Goal: Task Accomplishment & Management: Manage account settings

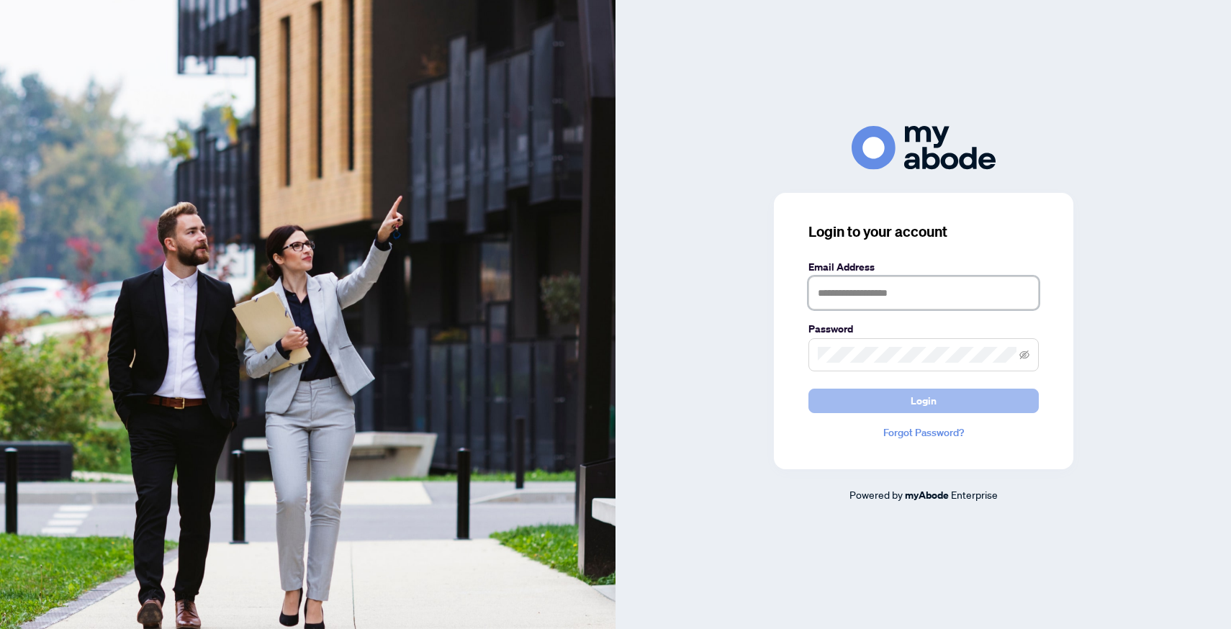
type input "**********"
click at [905, 409] on button "Login" at bounding box center [923, 401] width 230 height 24
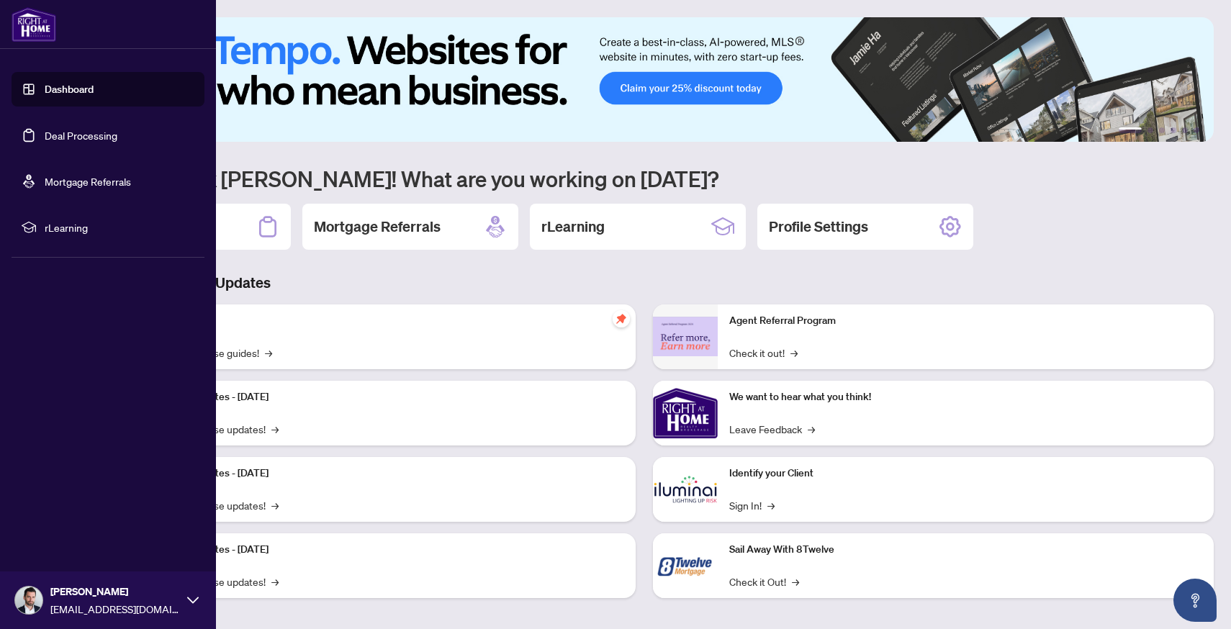
click at [45, 142] on link "Deal Processing" at bounding box center [81, 135] width 73 height 13
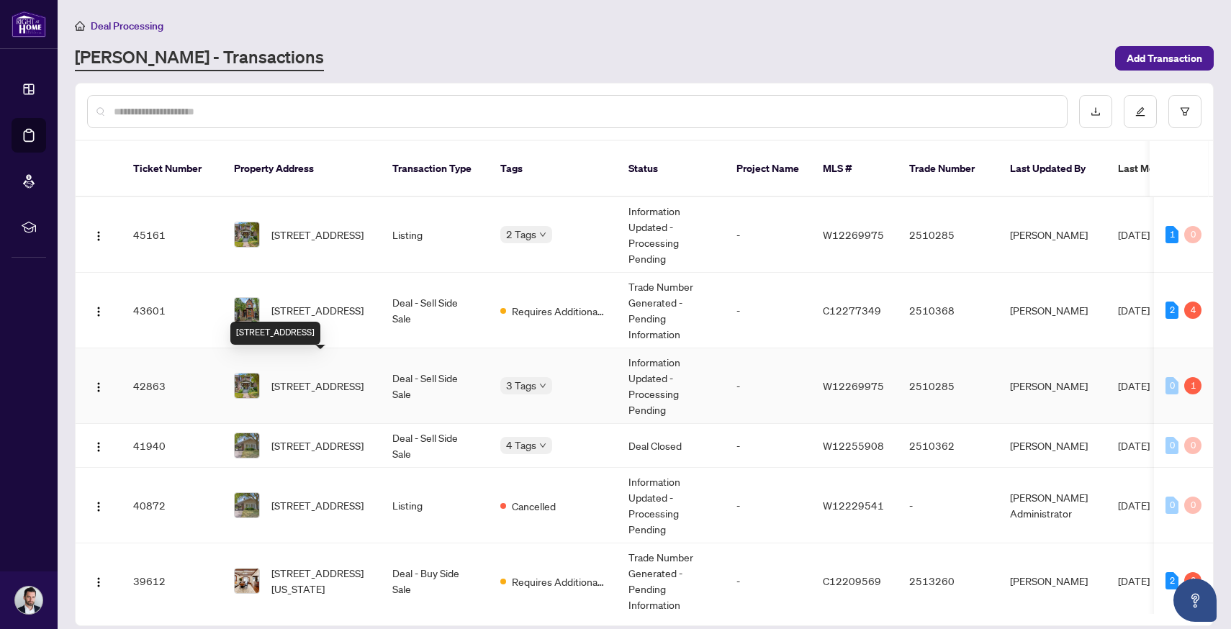
click at [329, 378] on span "[STREET_ADDRESS]" at bounding box center [317, 386] width 92 height 16
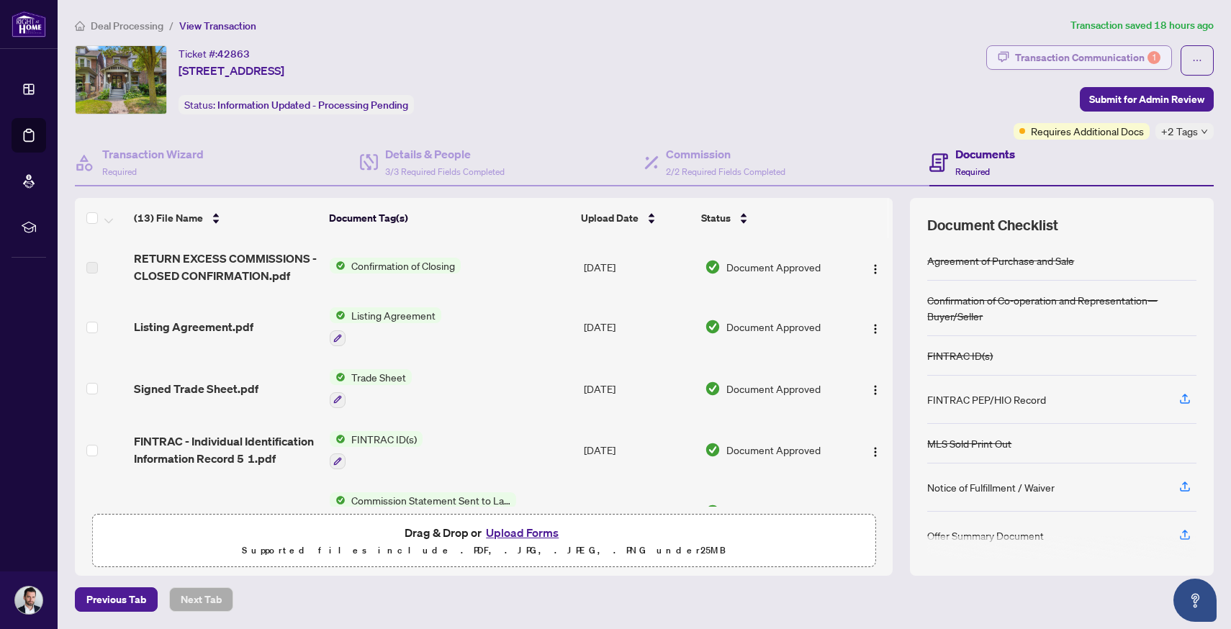
click at [1057, 54] on div "Transaction Communication 1" at bounding box center [1087, 57] width 145 height 23
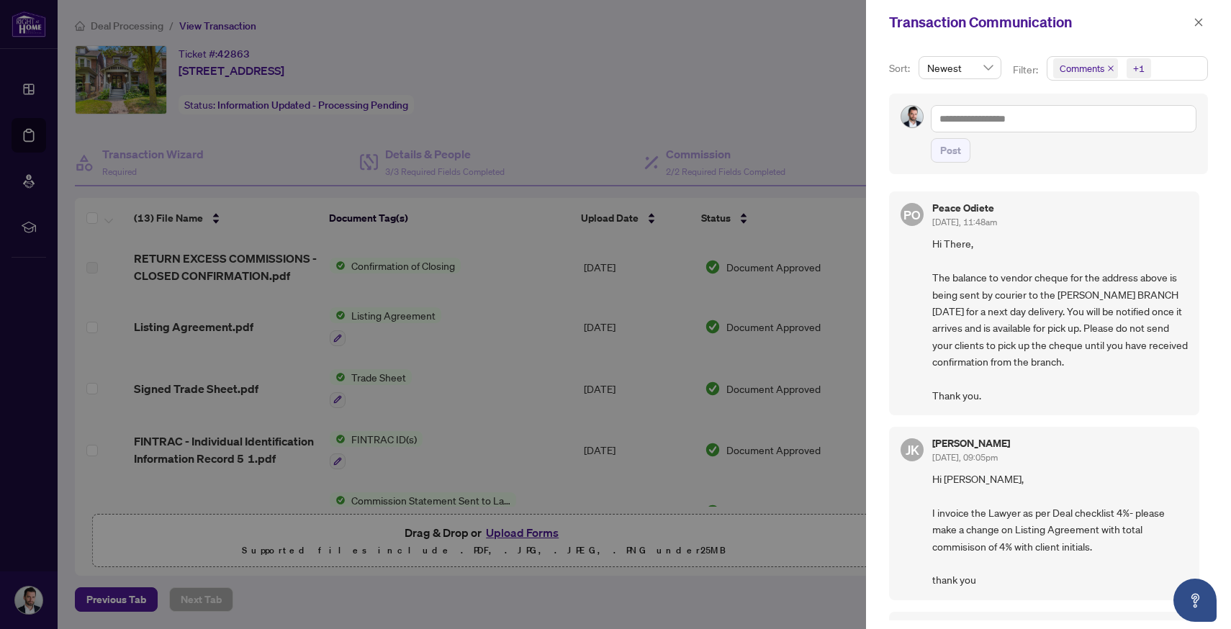
click at [692, 60] on div at bounding box center [615, 314] width 1231 height 629
click at [1197, 24] on icon "close" at bounding box center [1198, 22] width 10 height 10
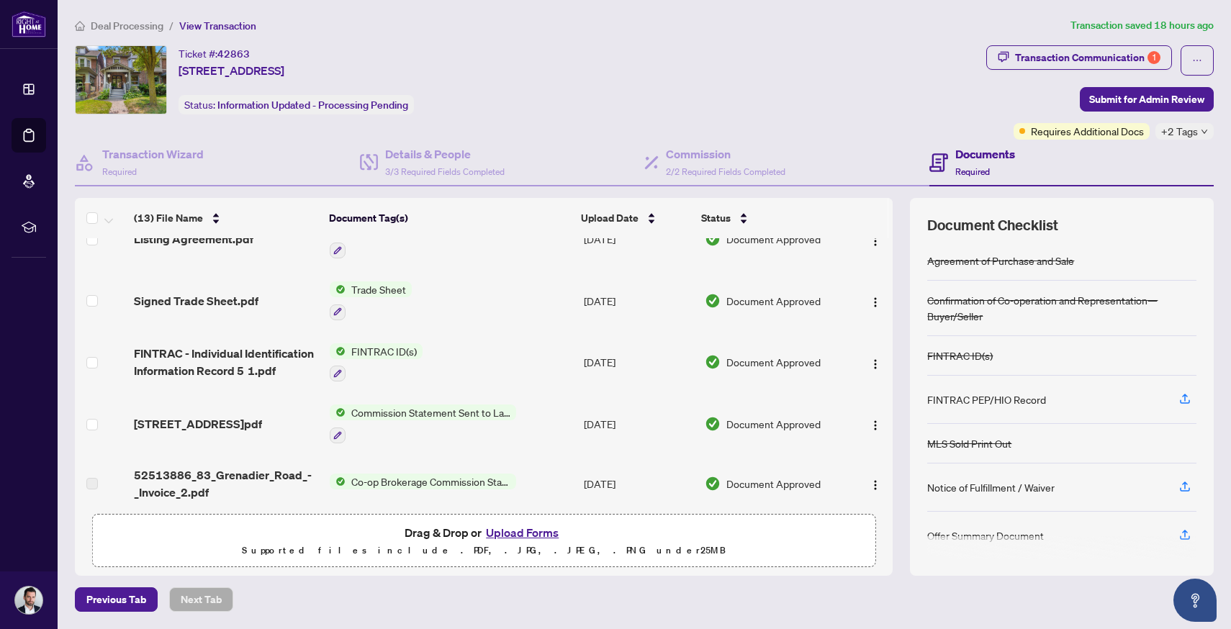
scroll to position [94, 0]
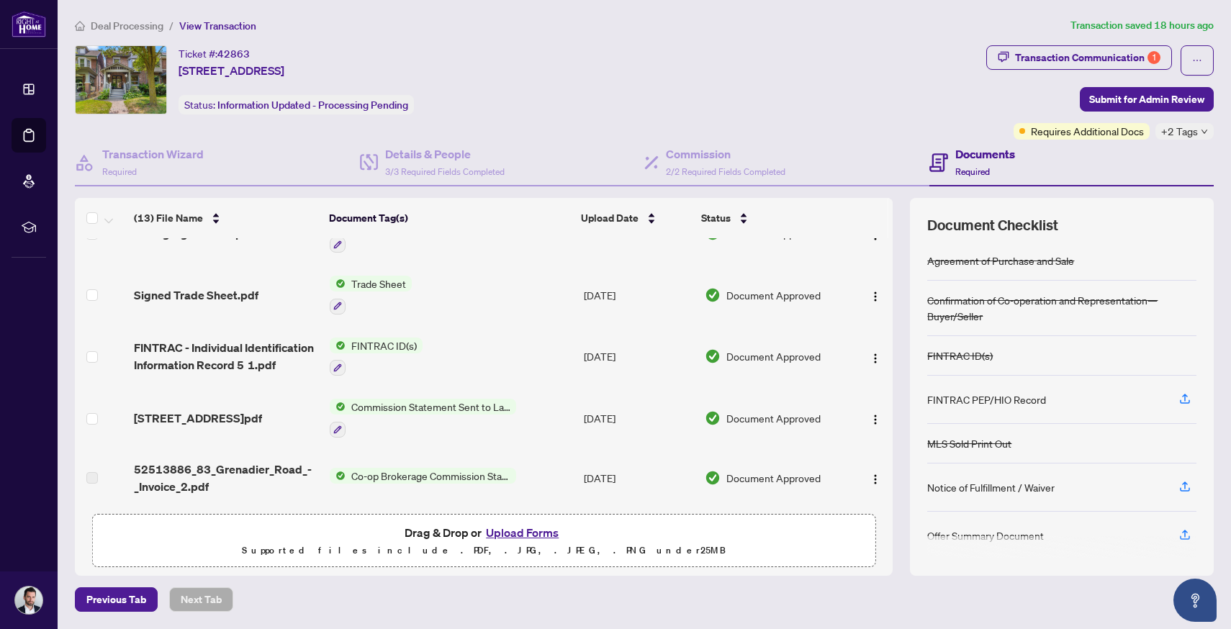
click at [410, 408] on span "Commission Statement Sent to Lawyer" at bounding box center [430, 407] width 171 height 16
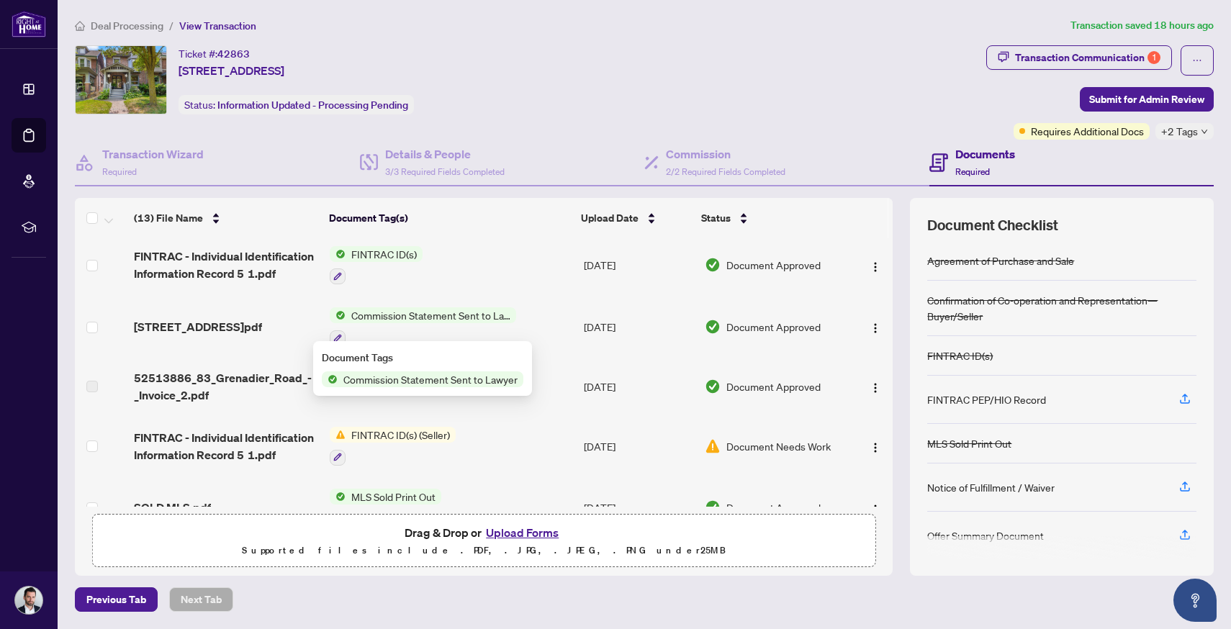
scroll to position [189, 0]
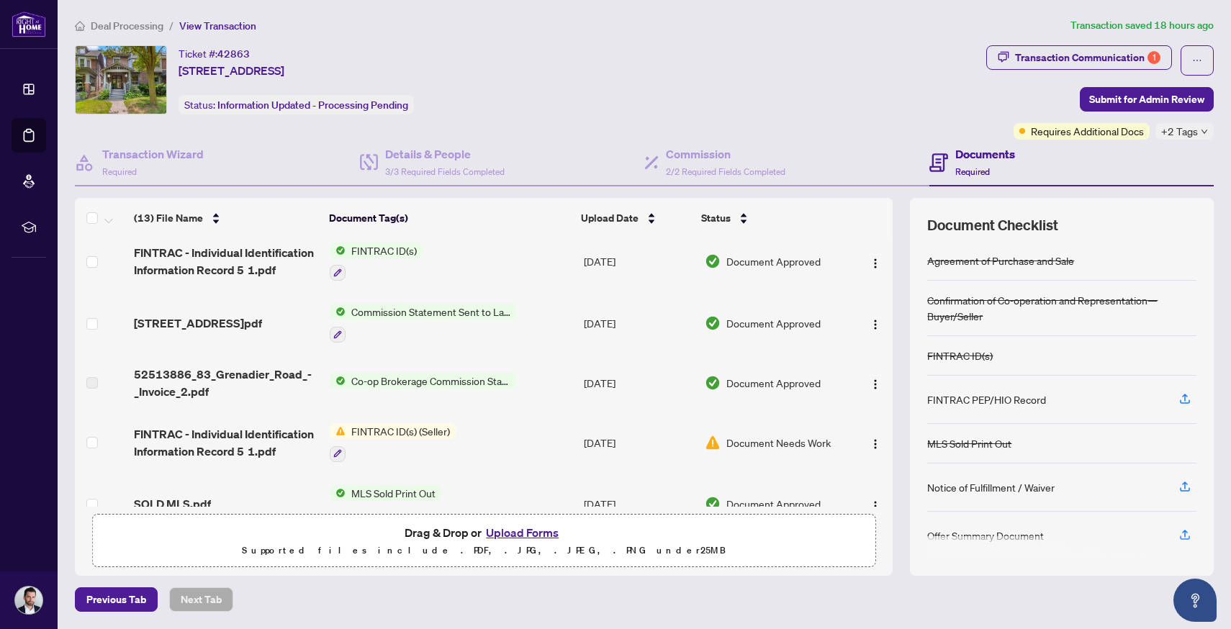
click at [800, 362] on td "Document Approved" at bounding box center [774, 383] width 151 height 58
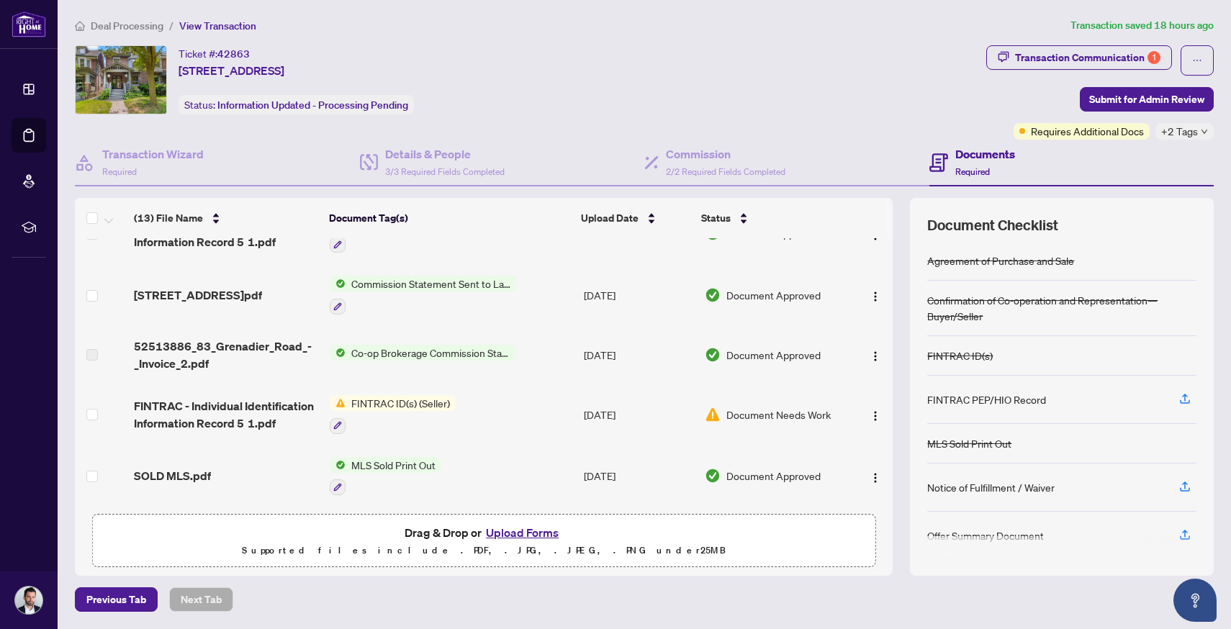
scroll to position [217, 0]
click at [437, 402] on span "FINTRAC ID(s) (Seller)" at bounding box center [400, 402] width 110 height 16
click at [337, 420] on icon "button" at bounding box center [337, 424] width 9 height 9
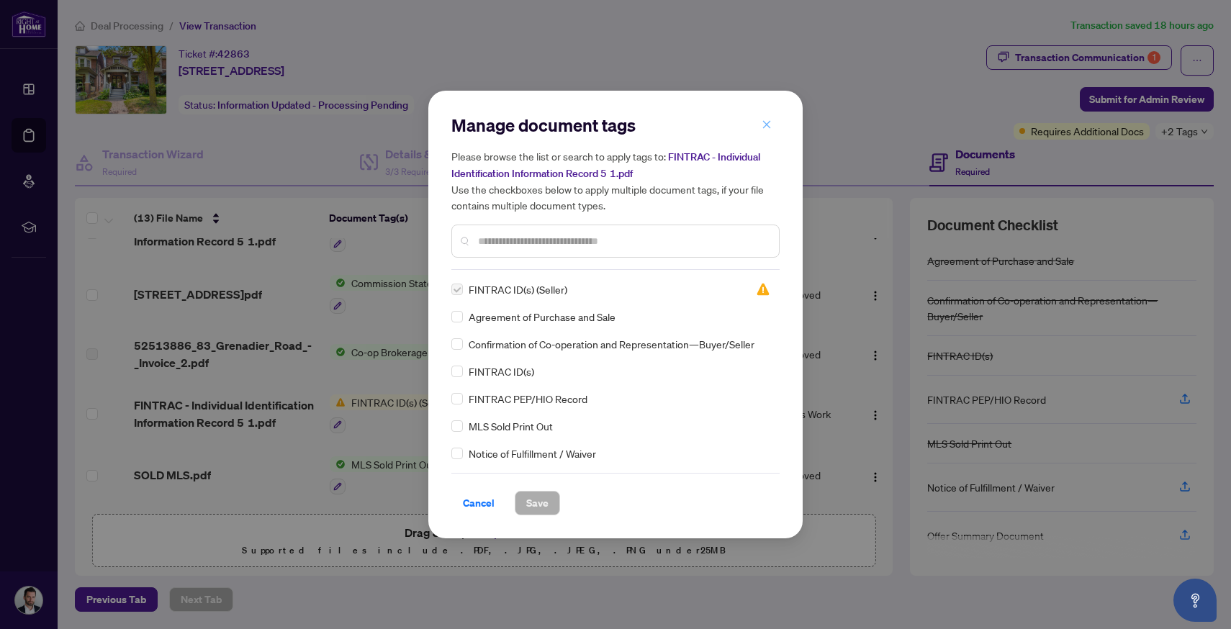
click at [765, 122] on icon "close" at bounding box center [766, 124] width 10 height 10
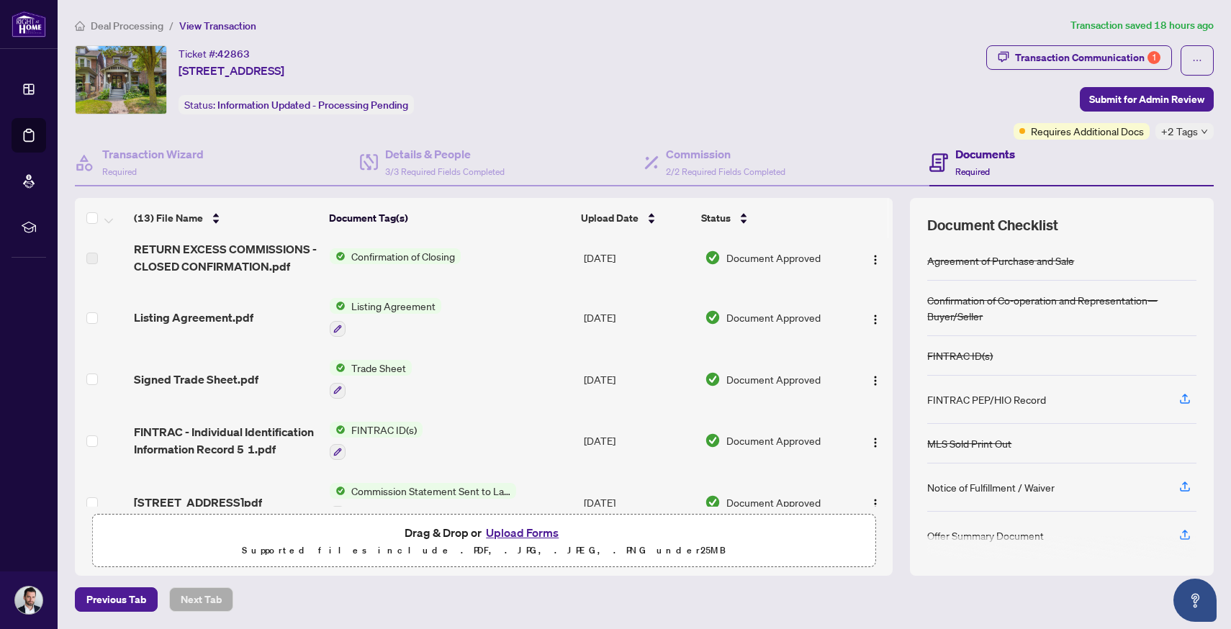
scroll to position [0, 0]
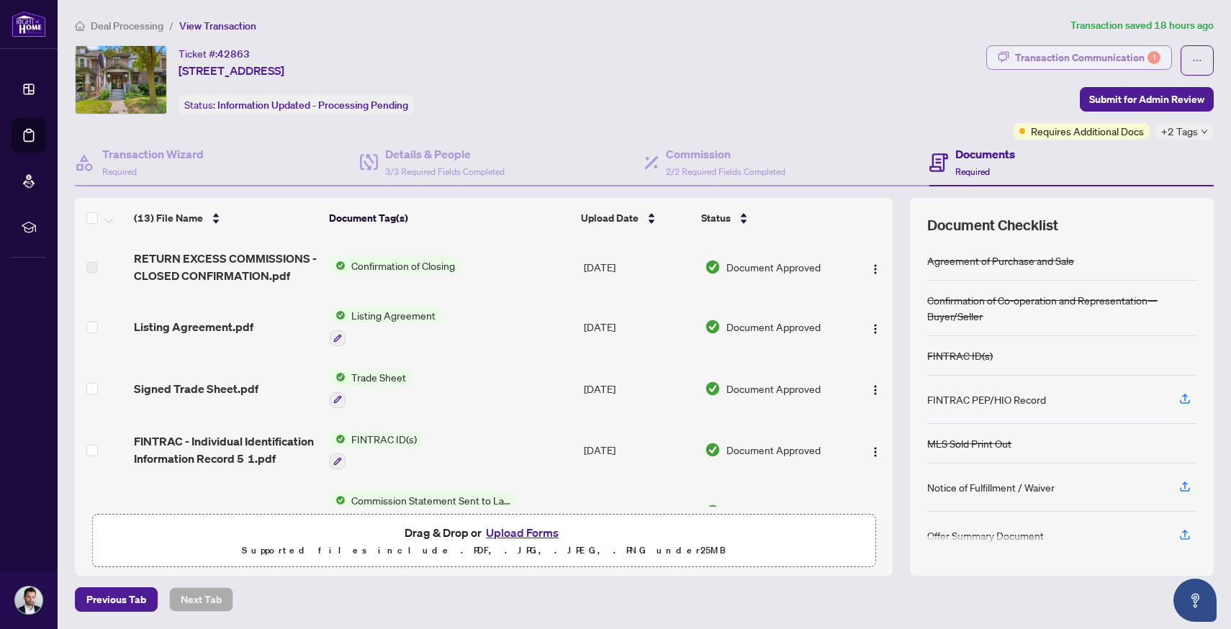
click at [1089, 59] on div "Transaction Communication 1" at bounding box center [1087, 57] width 145 height 23
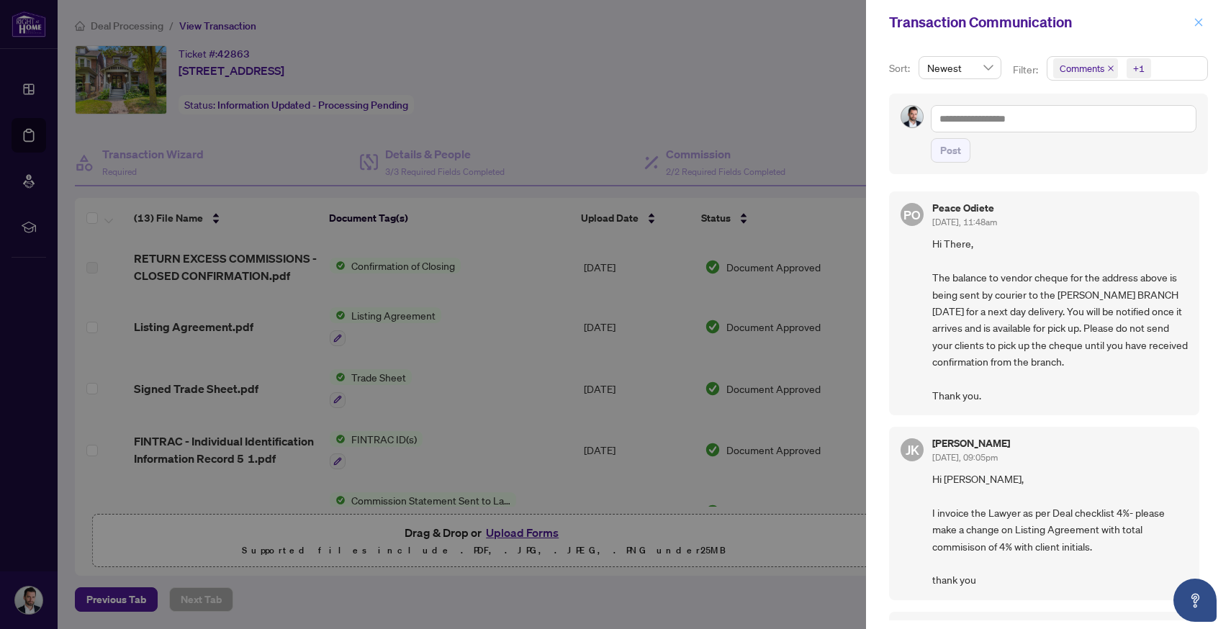
click at [1200, 20] on icon "close" at bounding box center [1199, 22] width 8 height 8
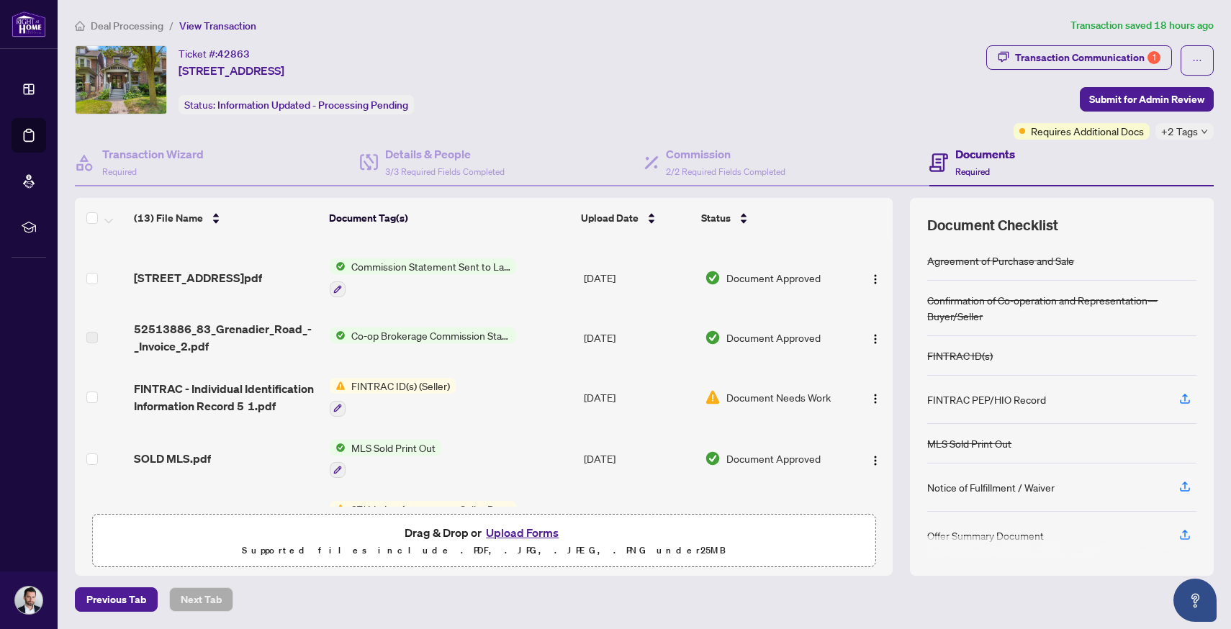
scroll to position [237, 0]
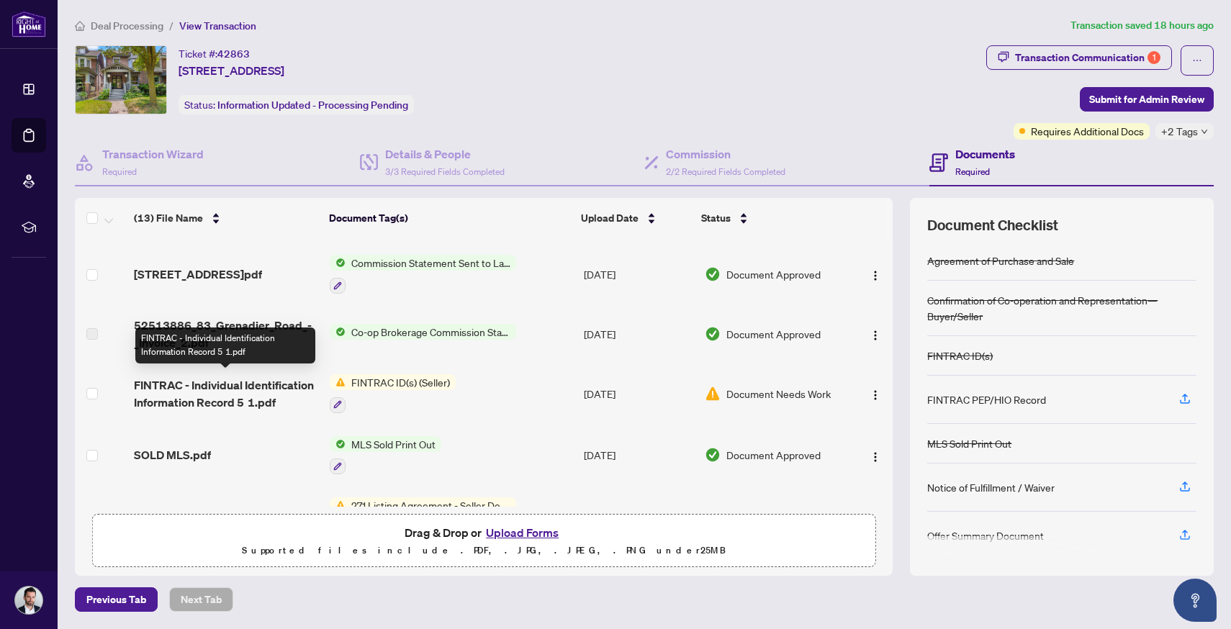
click at [218, 385] on span "FINTRAC - Individual Identification Information Record 5 1.pdf" at bounding box center [226, 393] width 184 height 35
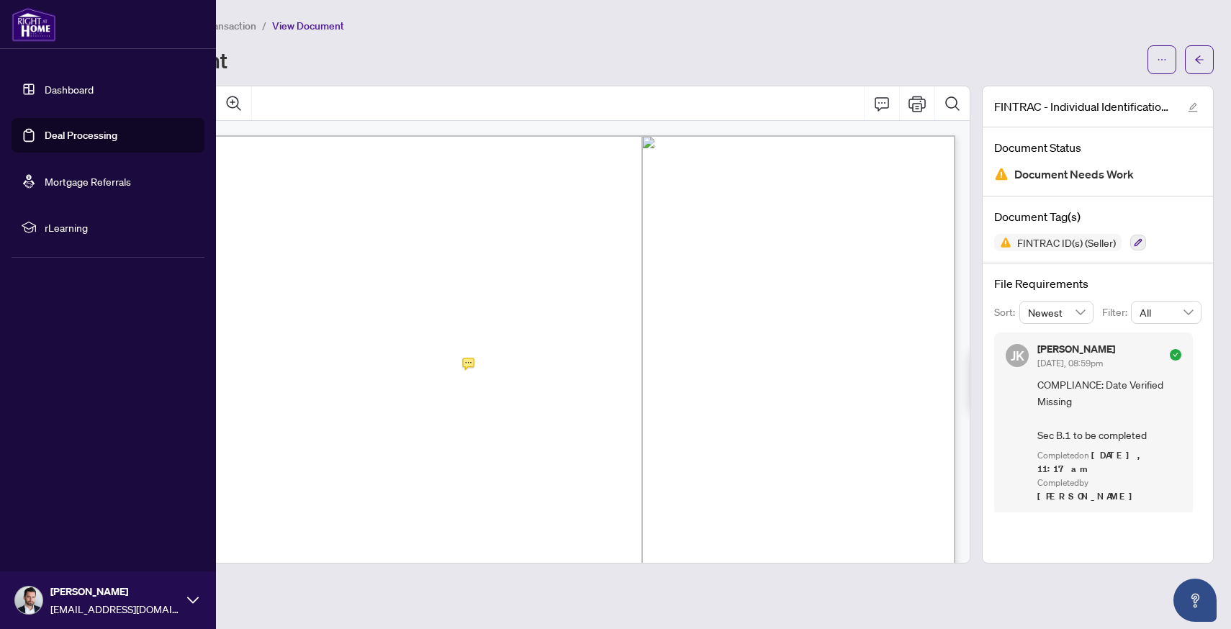
click at [45, 138] on link "Deal Processing" at bounding box center [81, 135] width 73 height 13
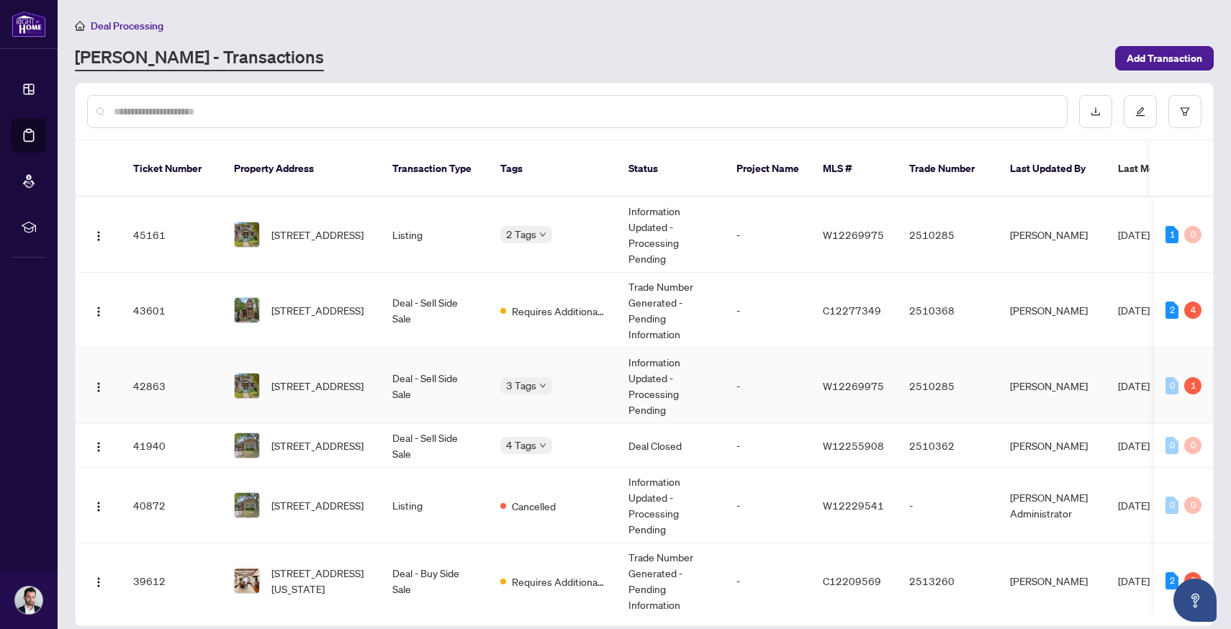
click at [155, 383] on td "42863" at bounding box center [172, 386] width 101 height 76
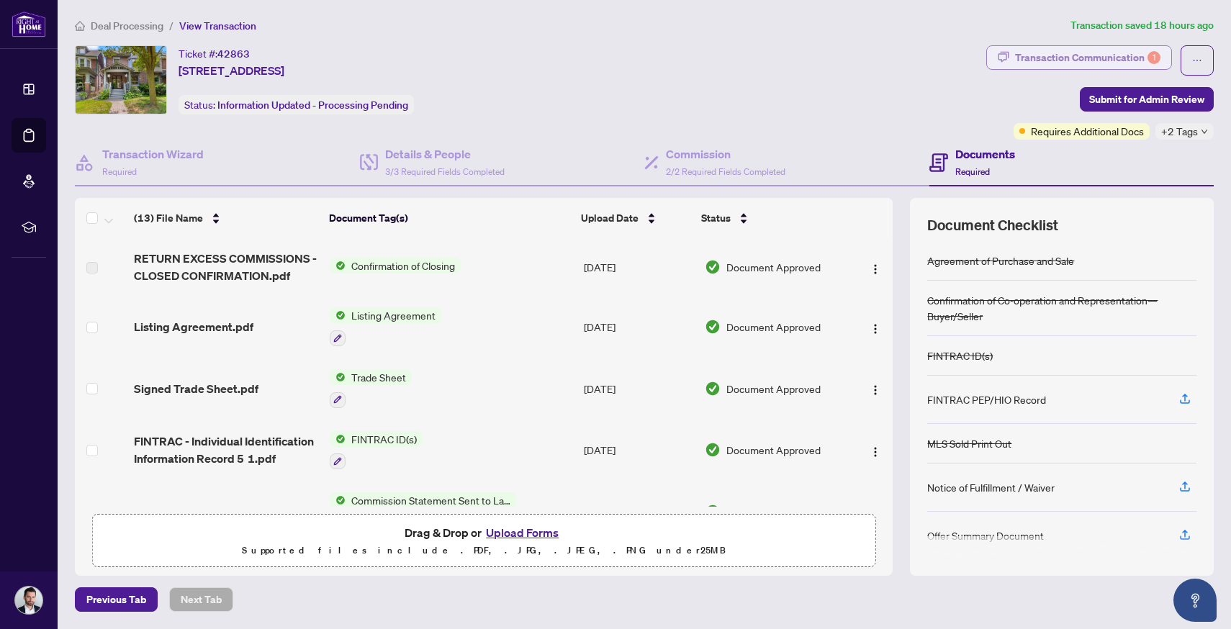
click at [1090, 56] on div "Transaction Communication 1" at bounding box center [1087, 57] width 145 height 23
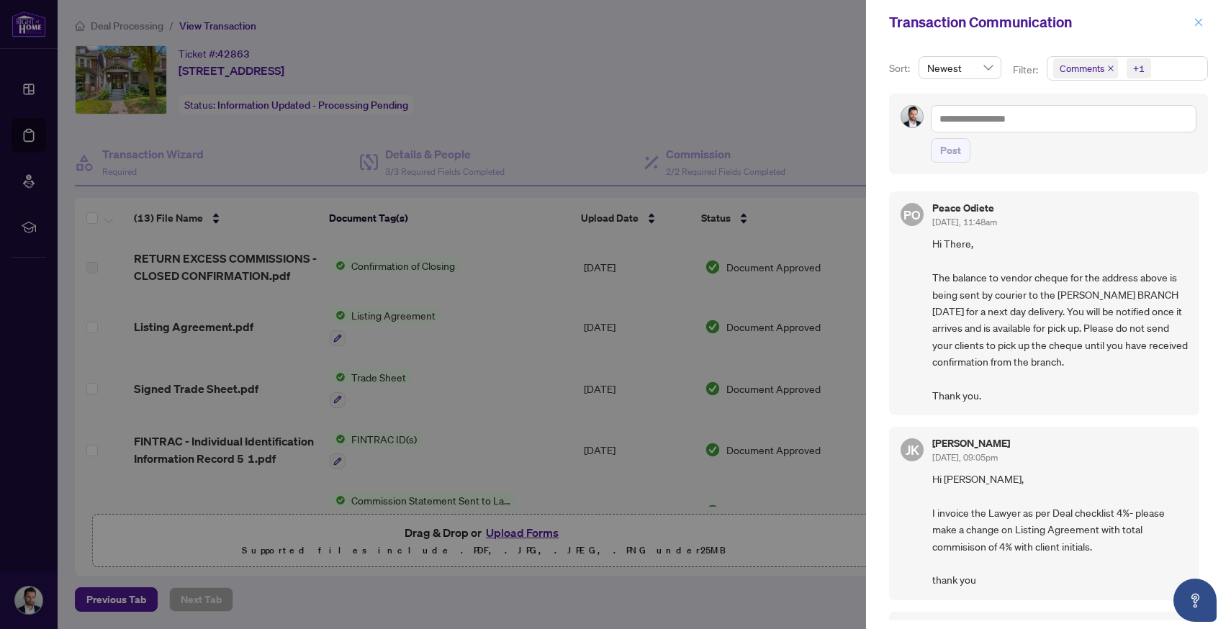
click at [1197, 17] on icon "close" at bounding box center [1198, 22] width 10 height 10
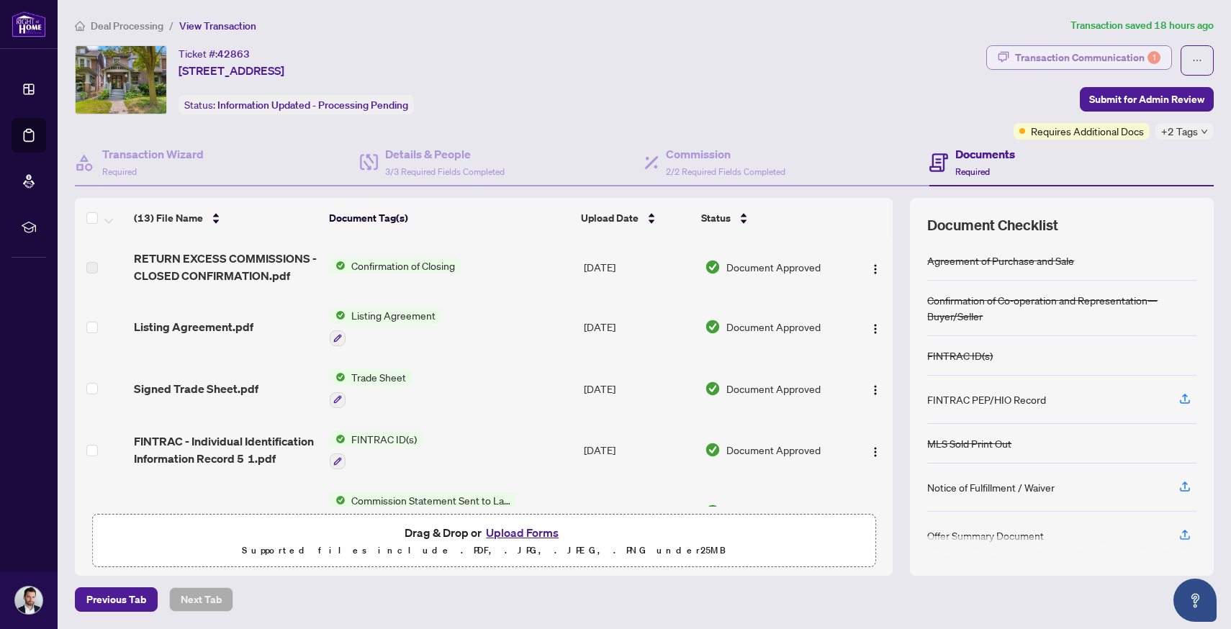
click at [1051, 55] on div "Transaction Communication 1" at bounding box center [1087, 57] width 145 height 23
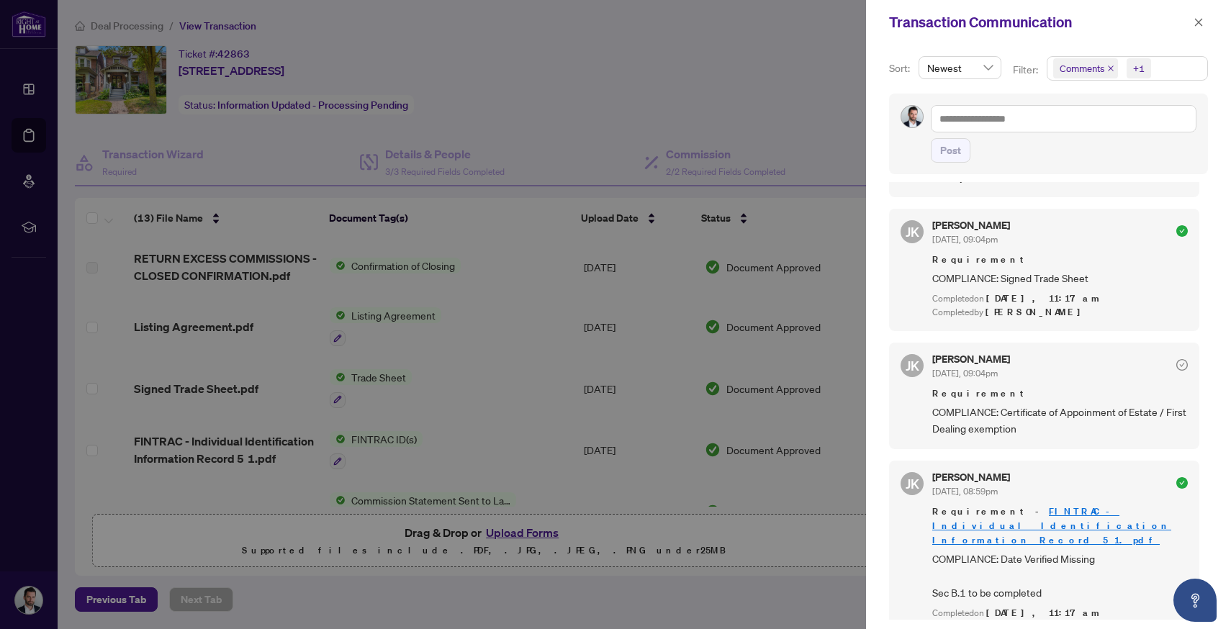
scroll to position [394, 0]
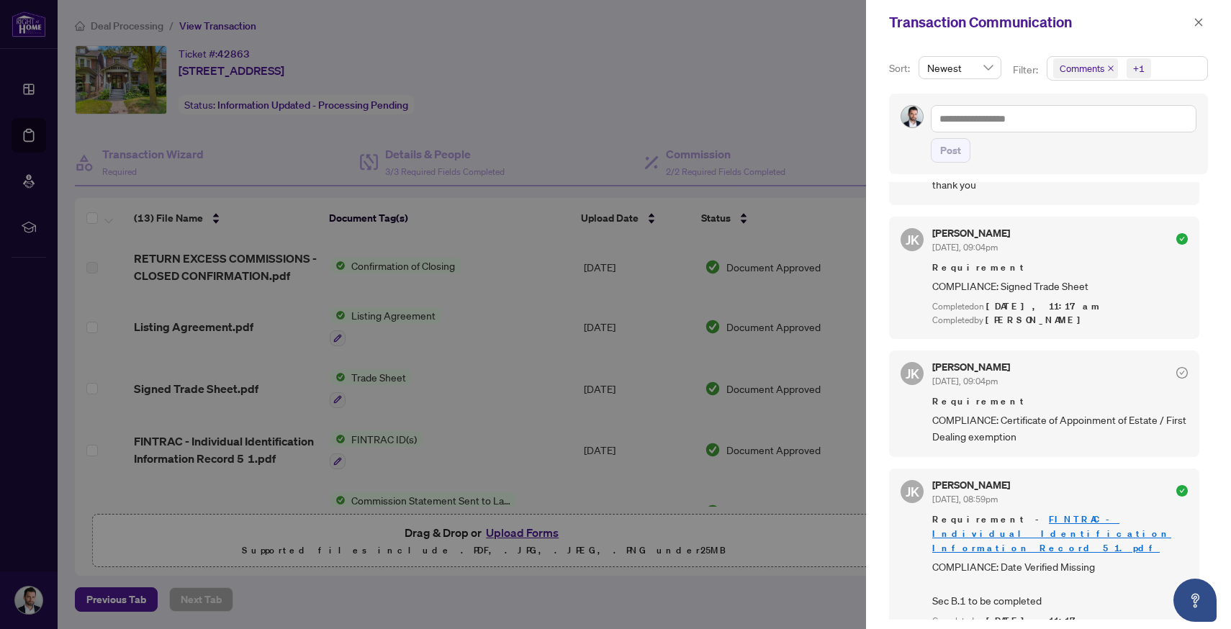
click at [563, 527] on div at bounding box center [615, 314] width 1231 height 629
click at [538, 533] on div at bounding box center [615, 314] width 1231 height 629
click at [1193, 22] on icon "close" at bounding box center [1198, 22] width 10 height 10
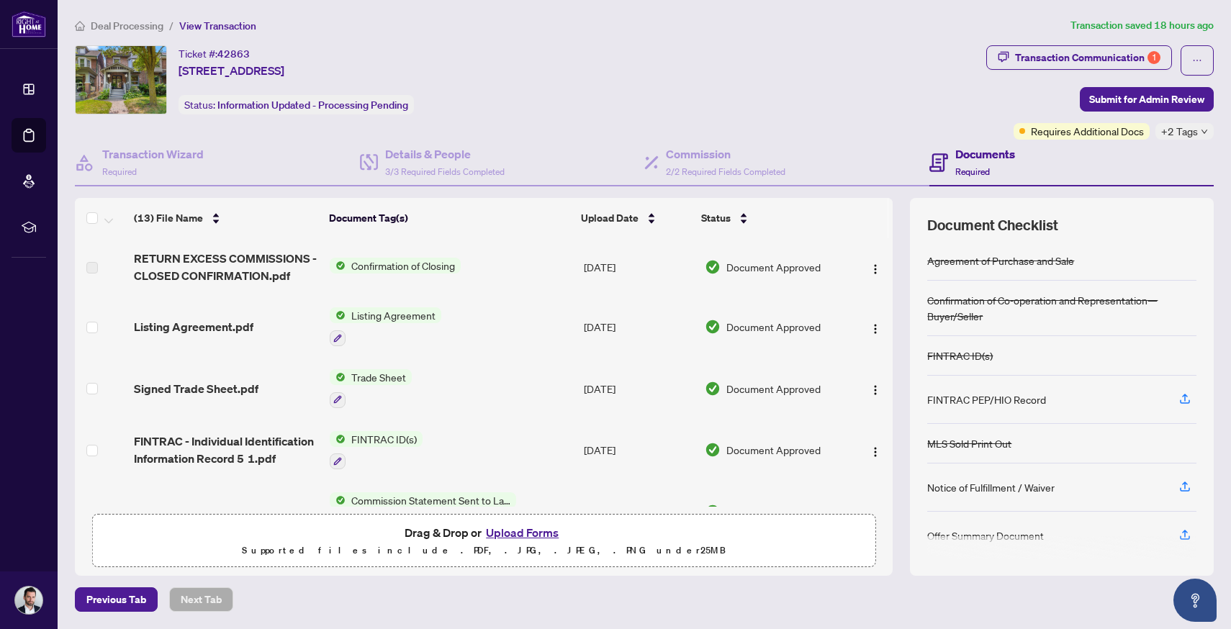
click at [517, 534] on button "Upload Forms" at bounding box center [521, 532] width 81 height 19
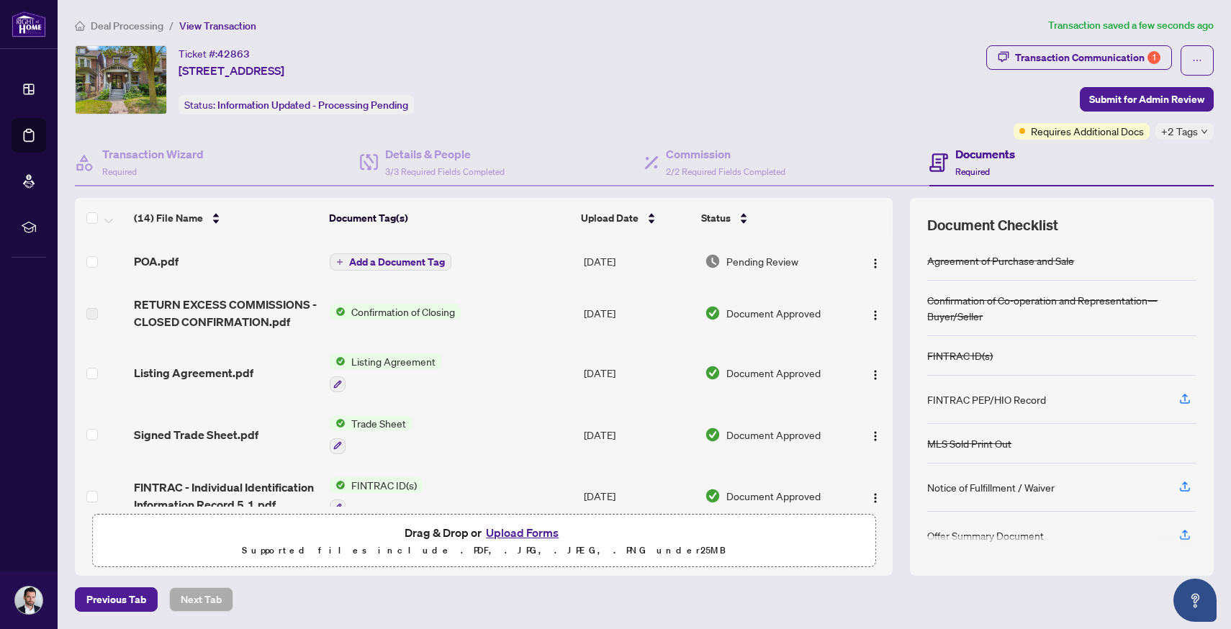
click at [394, 268] on div "Add a Document Tag" at bounding box center [391, 262] width 122 height 19
click at [376, 263] on span "Add a Document Tag" at bounding box center [397, 262] width 96 height 10
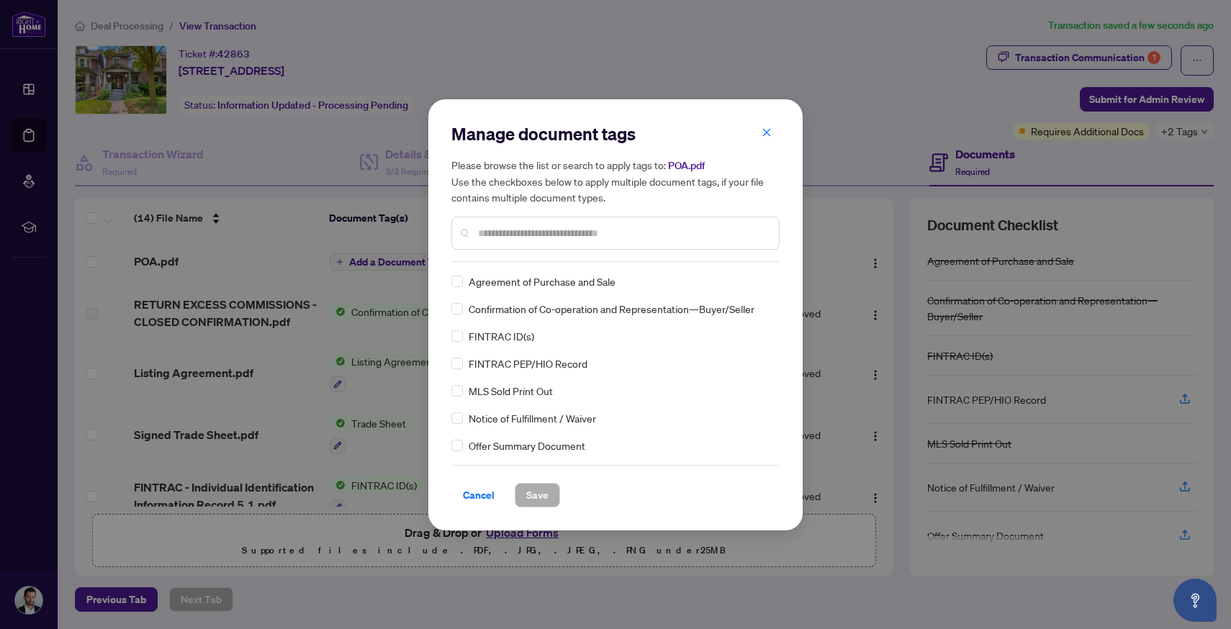
click at [512, 260] on div "Manage document tags Please browse the list or search to apply tags to: POA.pdf…" at bounding box center [615, 192] width 328 height 140
click at [499, 242] on div at bounding box center [615, 233] width 328 height 33
click at [498, 227] on input "text" at bounding box center [622, 233] width 289 height 16
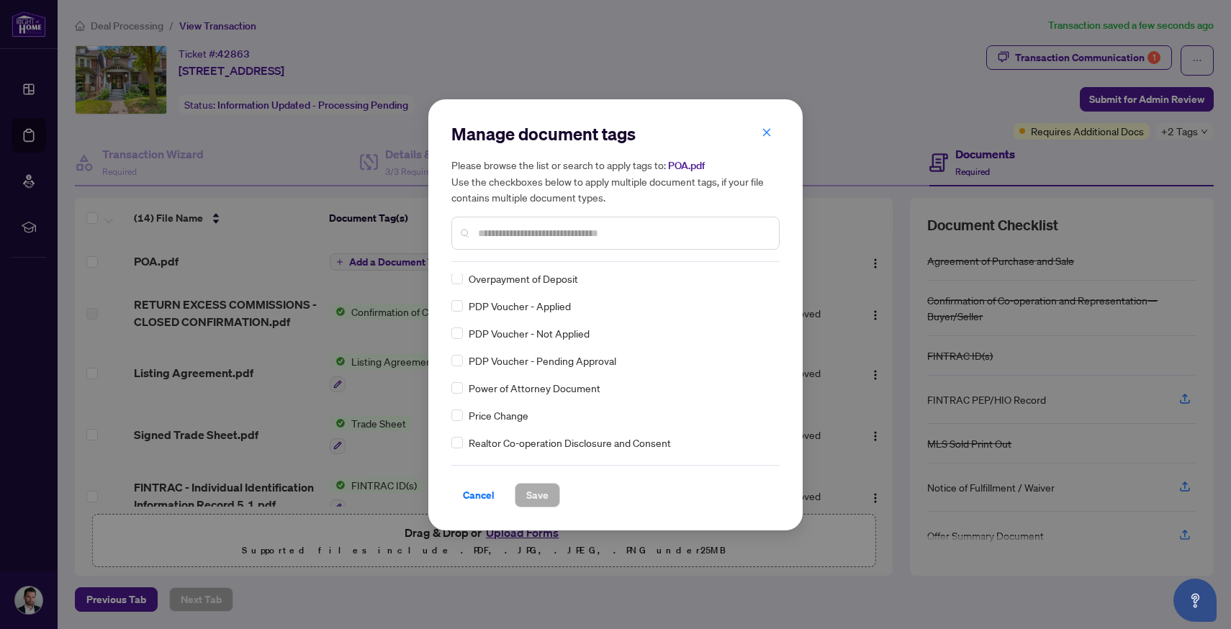
scroll to position [0, 0]
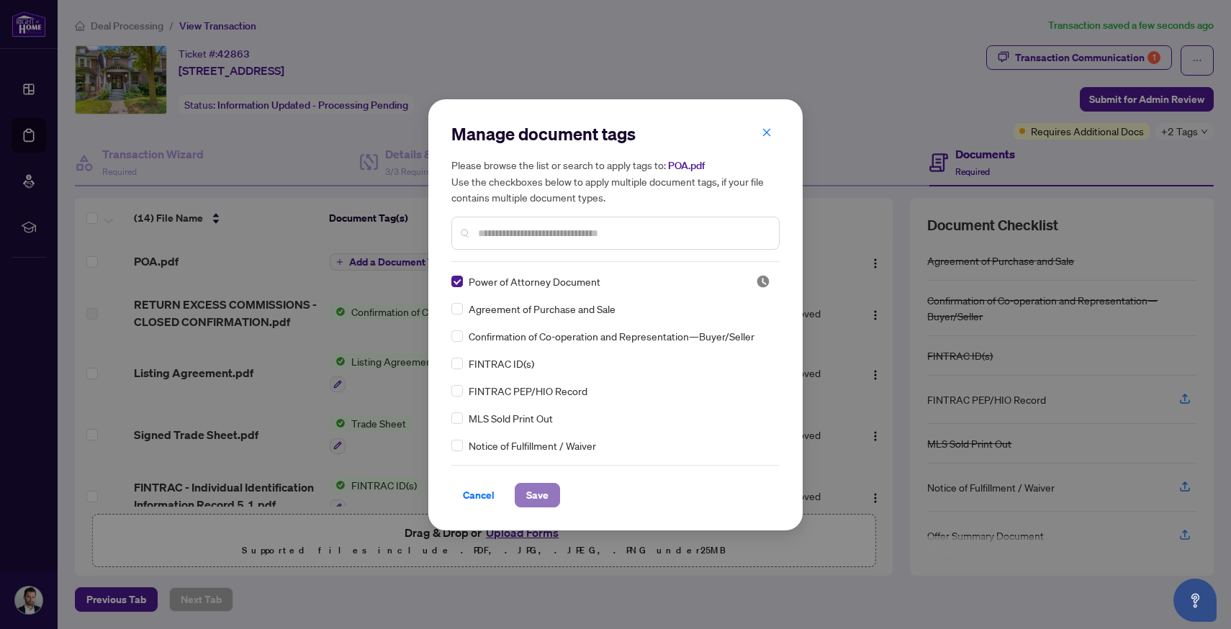
click at [530, 489] on span "Save" at bounding box center [537, 495] width 22 height 23
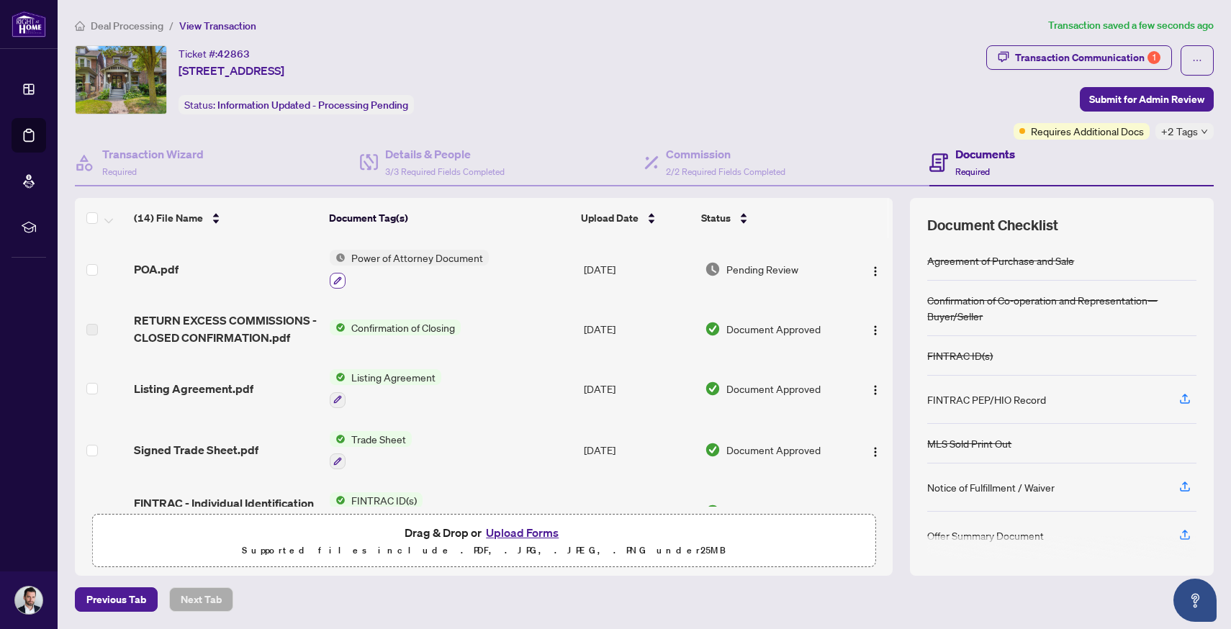
click at [335, 276] on icon "button" at bounding box center [337, 280] width 9 height 9
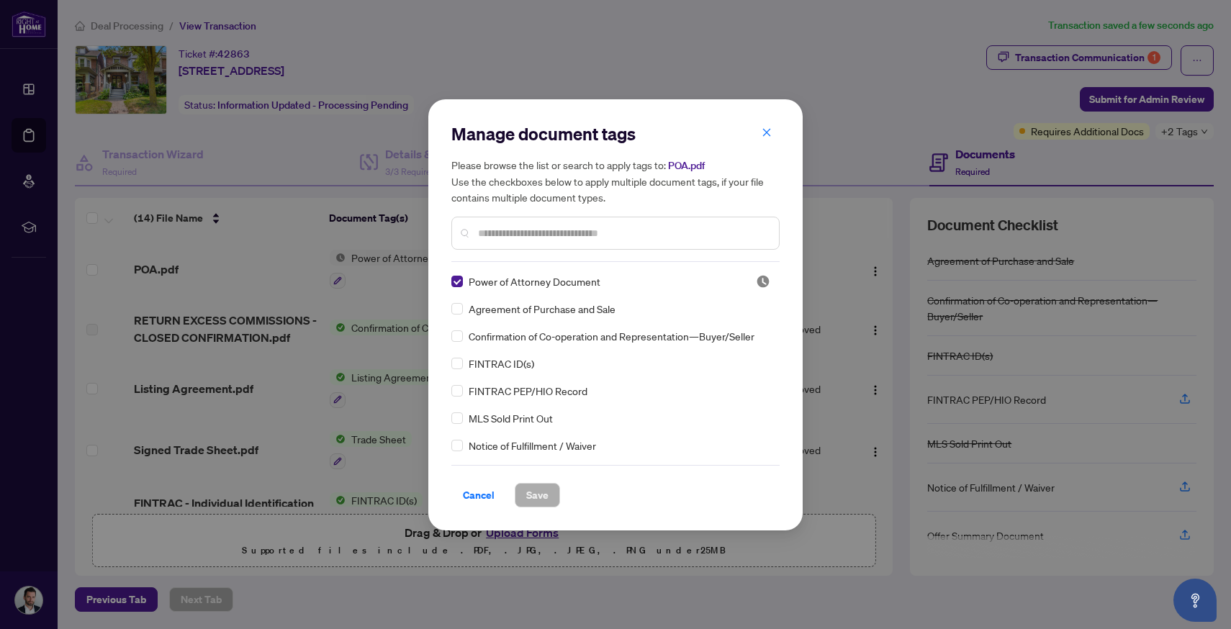
click at [201, 267] on div "Manage document tags Please browse the list or search to apply tags to: POA.pdf…" at bounding box center [615, 314] width 1231 height 629
click at [156, 270] on div "Manage document tags Please browse the list or search to apply tags to: POA.pdf…" at bounding box center [615, 314] width 1231 height 629
click at [481, 495] on span "Cancel" at bounding box center [479, 495] width 32 height 23
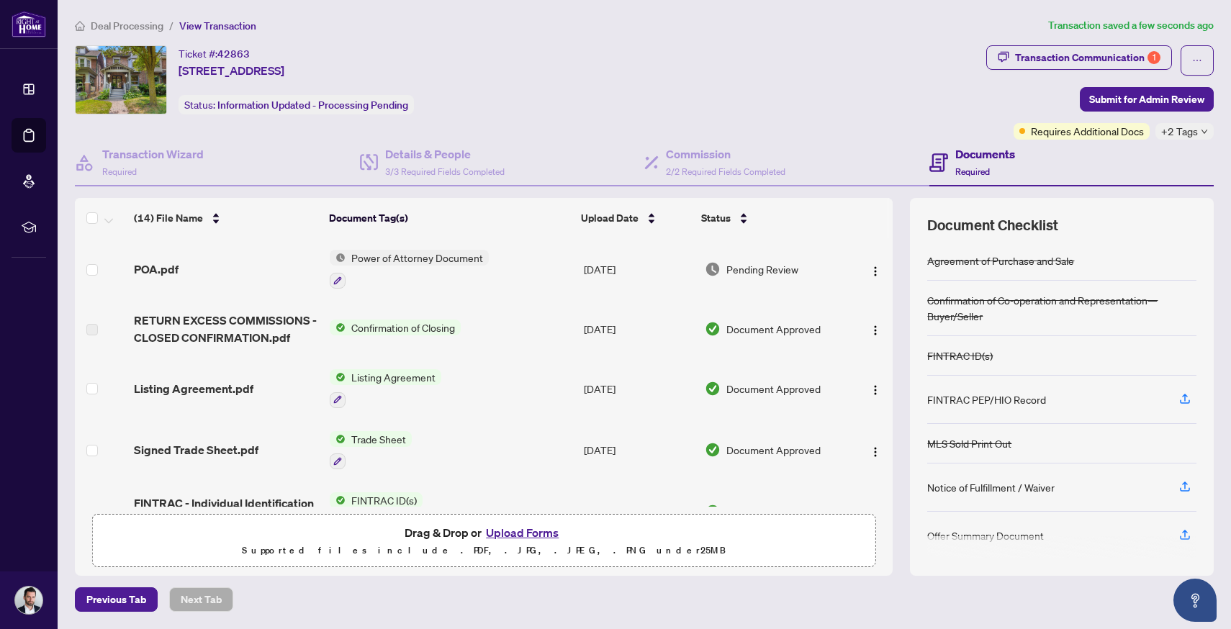
click at [154, 268] on span "POA.pdf" at bounding box center [156, 269] width 45 height 17
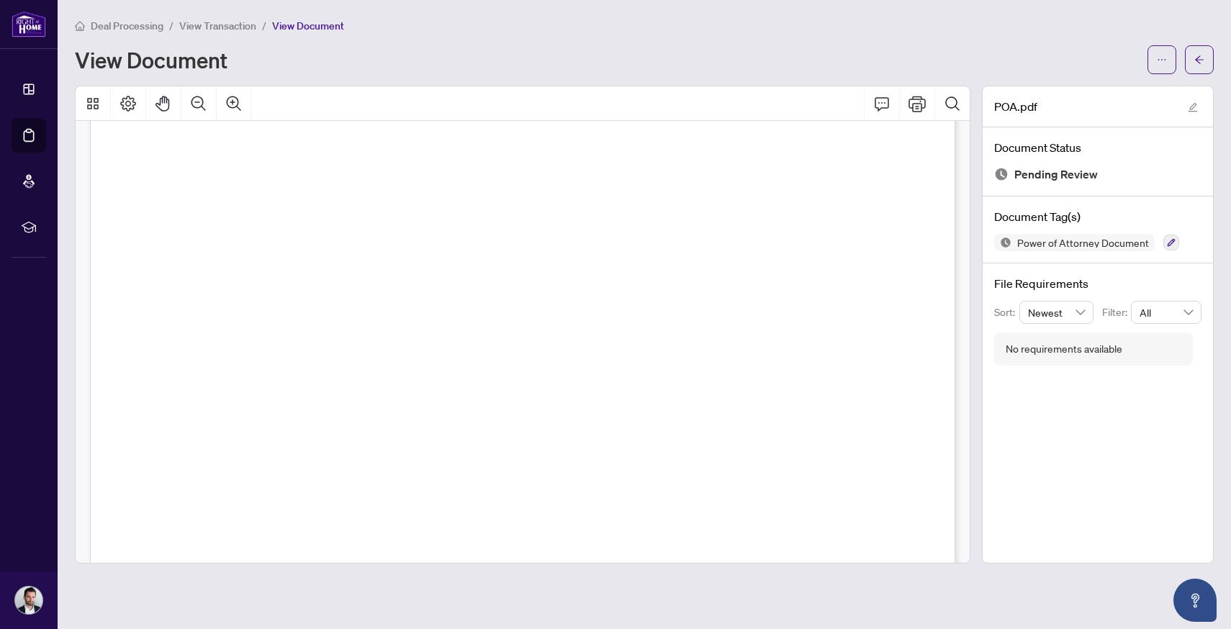
scroll to position [325, 0]
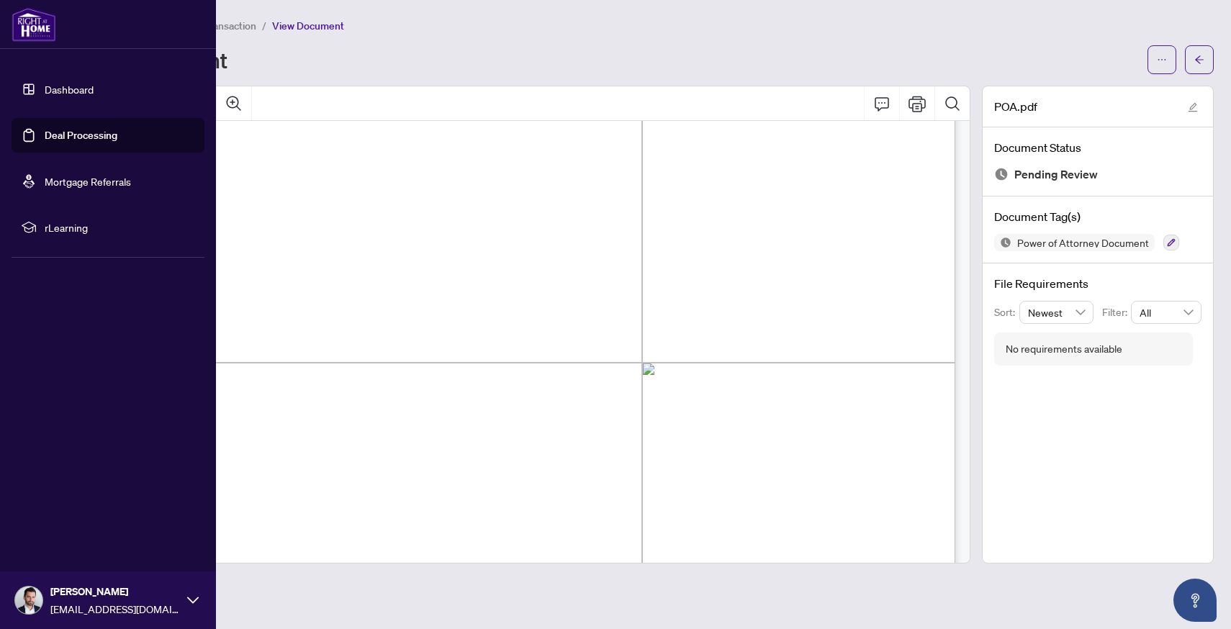
click at [45, 140] on link "Deal Processing" at bounding box center [81, 135] width 73 height 13
